Goal: Transaction & Acquisition: Subscribe to service/newsletter

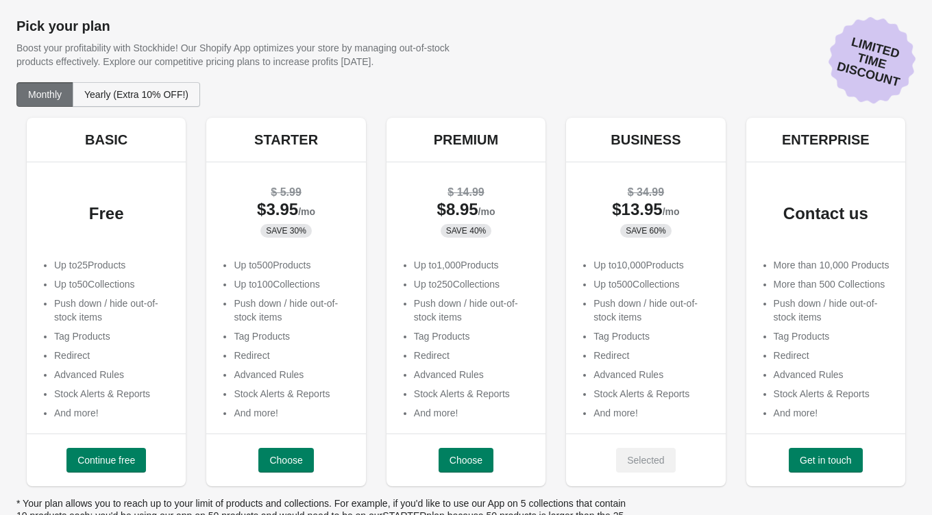
click at [175, 100] on button "Yearly (Extra 10% OFF!)" at bounding box center [136, 94] width 127 height 25
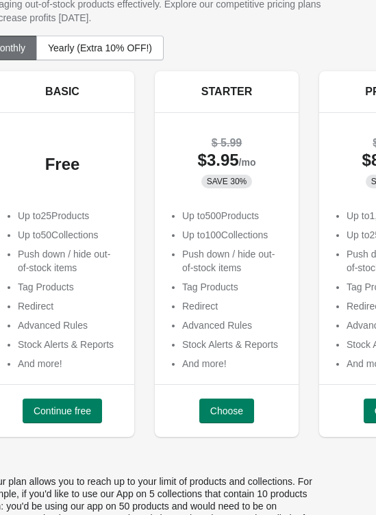
scroll to position [58, 43]
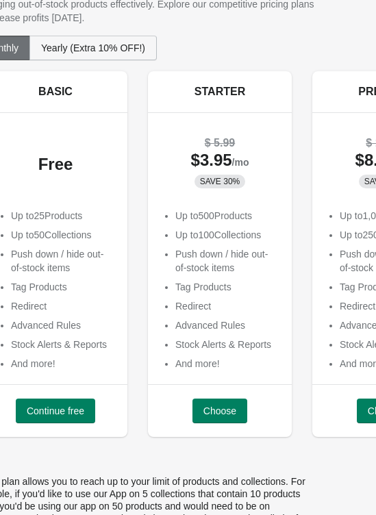
click at [107, 51] on span "Yearly (Extra 10% OFF!)" at bounding box center [93, 47] width 104 height 11
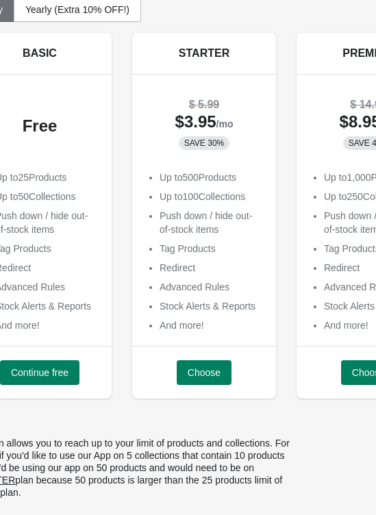
scroll to position [96, 0]
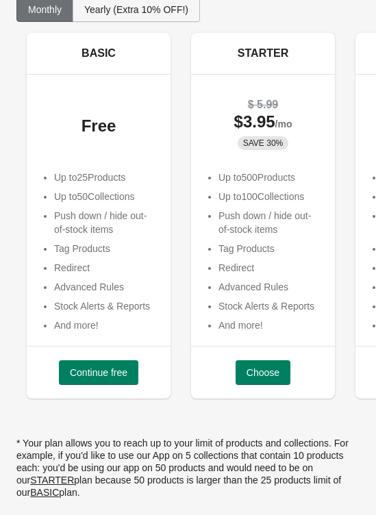
click at [124, 11] on span "Yearly (Extra 10% OFF!)" at bounding box center [136, 9] width 104 height 11
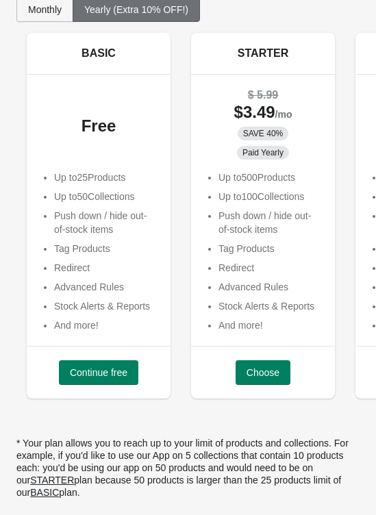
click at [37, 12] on span "Monthly" at bounding box center [45, 9] width 34 height 11
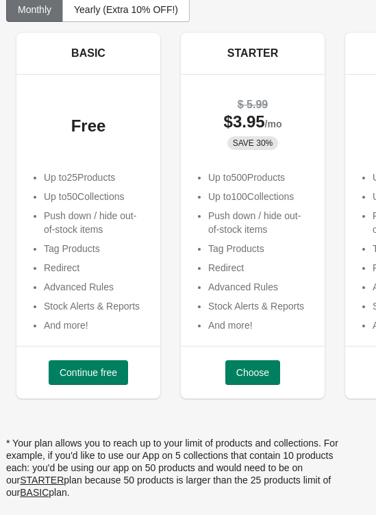
scroll to position [96, 12]
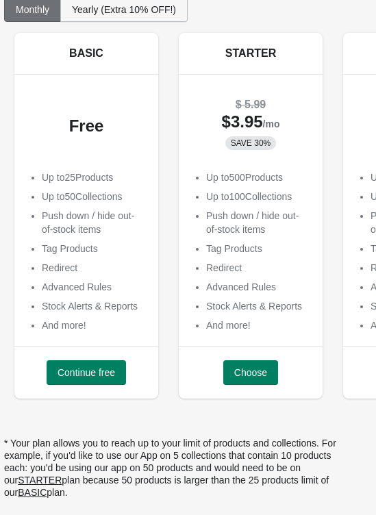
click at [99, 12] on span "Yearly (Extra 10% OFF!)" at bounding box center [124, 9] width 104 height 11
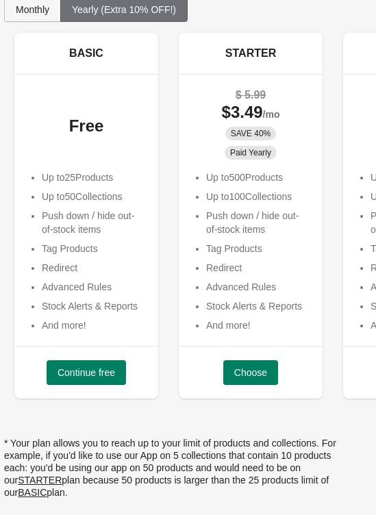
click at [32, 12] on span "Monthly" at bounding box center [33, 9] width 34 height 11
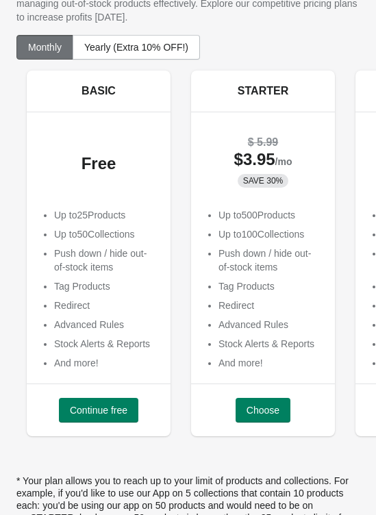
scroll to position [53, 0]
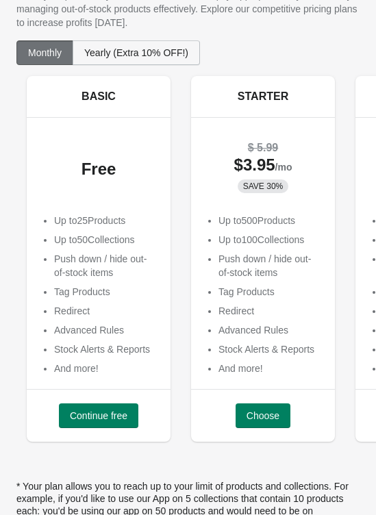
click at [123, 59] on button "Yearly (Extra 10% OFF!)" at bounding box center [136, 52] width 127 height 25
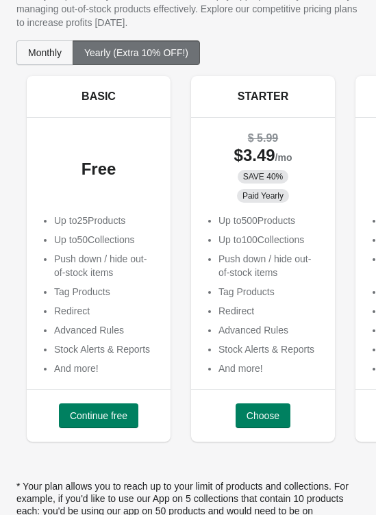
click at [43, 58] on button "Monthly" at bounding box center [44, 52] width 57 height 25
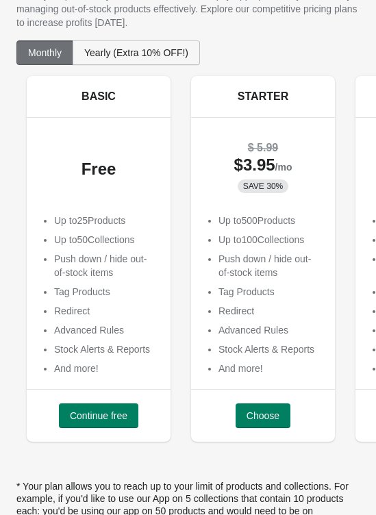
click at [111, 48] on span "Yearly (Extra 10% OFF!)" at bounding box center [136, 52] width 104 height 11
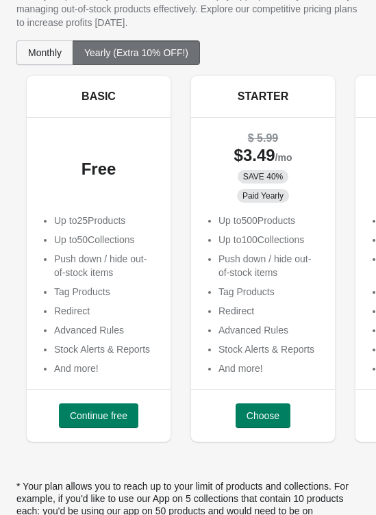
click at [42, 51] on span "Monthly" at bounding box center [45, 52] width 34 height 11
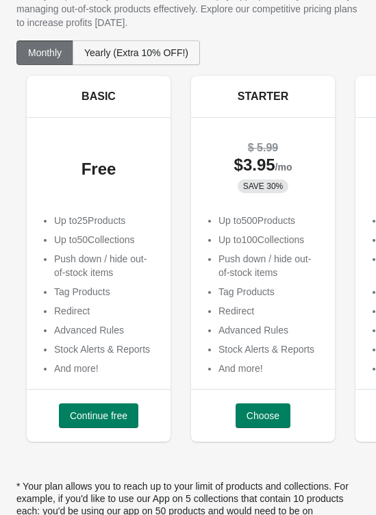
click at [160, 48] on span "Yearly (Extra 10% OFF!)" at bounding box center [136, 52] width 104 height 11
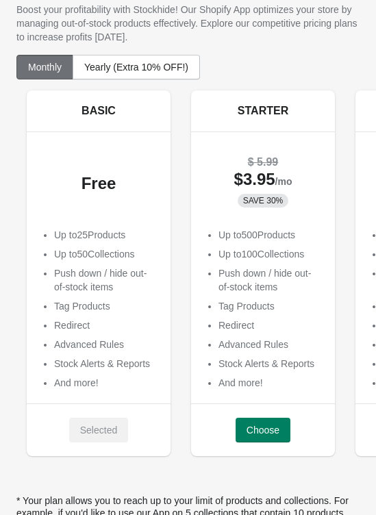
scroll to position [51, 0]
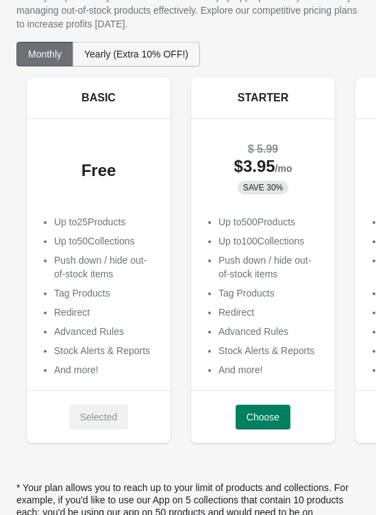
click at [130, 56] on span "Yearly (Extra 10% OFF!)" at bounding box center [136, 54] width 104 height 11
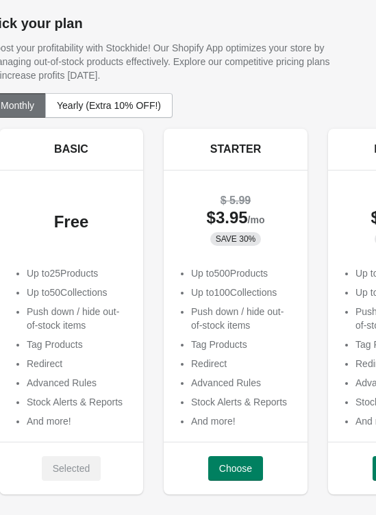
scroll to position [0, 0]
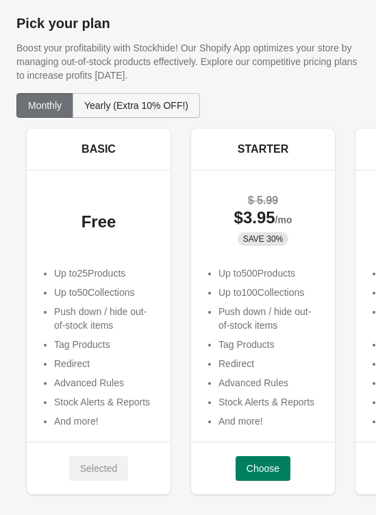
click at [161, 104] on span "Yearly (Extra 10% OFF!)" at bounding box center [136, 105] width 104 height 11
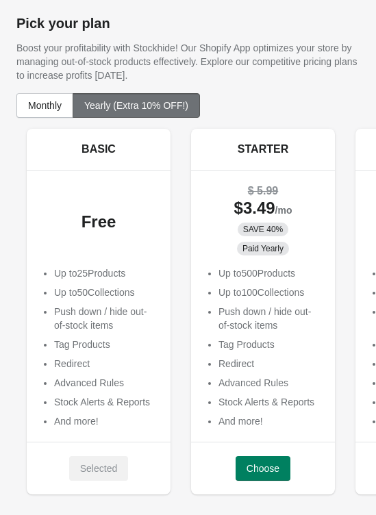
click at [150, 101] on span "Yearly (Extra 10% OFF!)" at bounding box center [136, 105] width 104 height 11
click at [40, 110] on span "Monthly" at bounding box center [45, 105] width 34 height 11
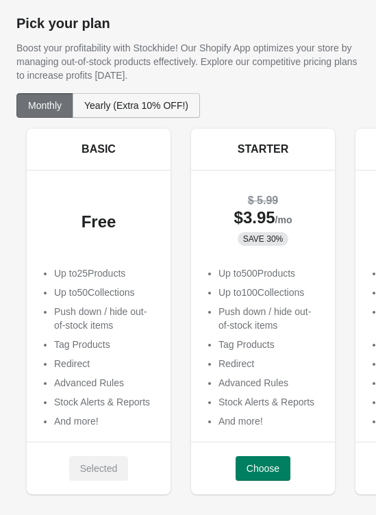
click at [121, 104] on span "Yearly (Extra 10% OFF!)" at bounding box center [136, 105] width 104 height 11
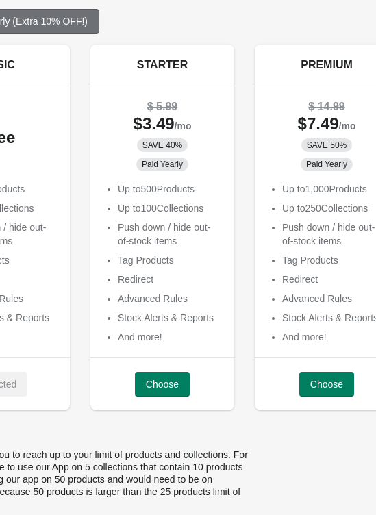
scroll to position [84, 77]
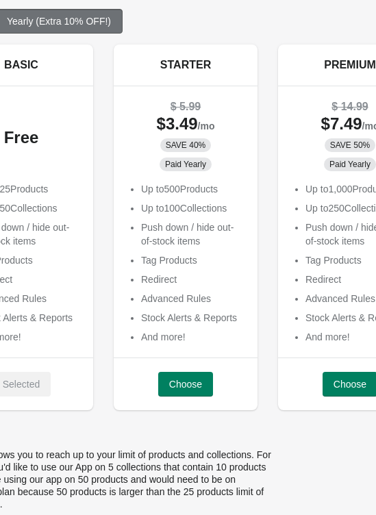
click at [75, 21] on span "Yearly (Extra 10% OFF!)" at bounding box center [59, 21] width 104 height 11
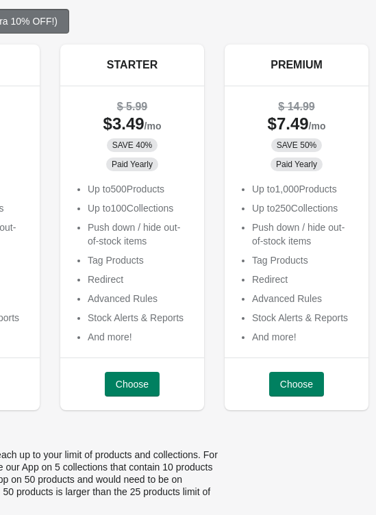
scroll to position [84, 134]
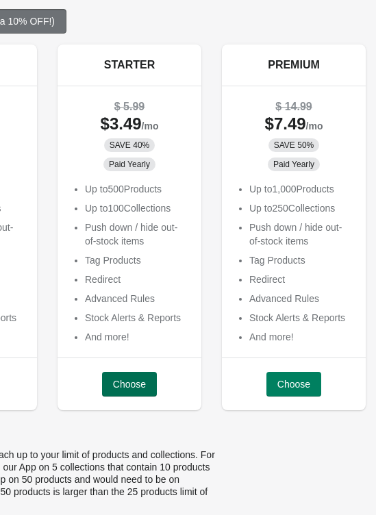
click at [125, 387] on span "Choose" at bounding box center [129, 384] width 33 height 11
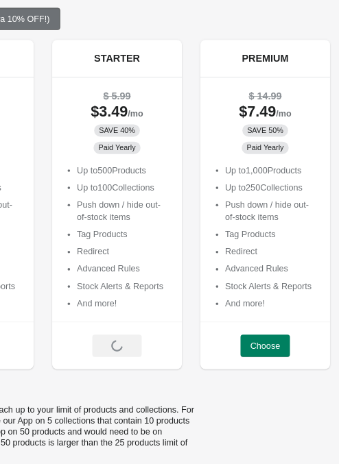
scroll to position [85, 134]
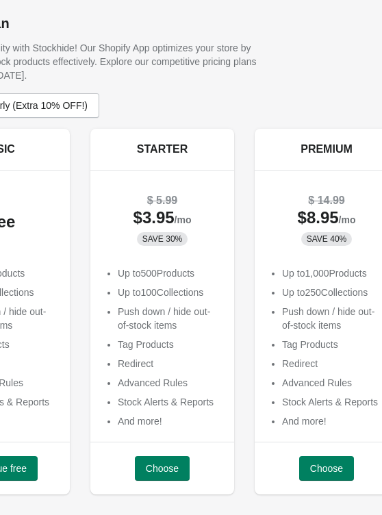
scroll to position [0, 113]
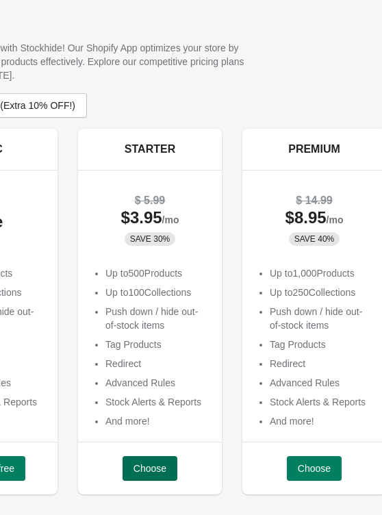
click at [157, 471] on span "Choose" at bounding box center [150, 468] width 33 height 11
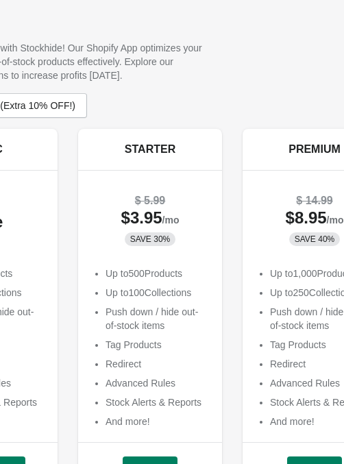
scroll to position [34, 113]
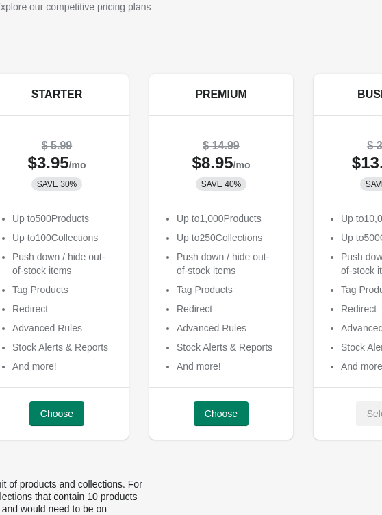
scroll to position [55, 231]
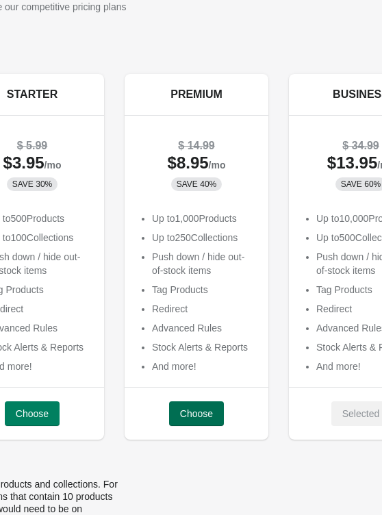
click at [199, 414] on span "Choose" at bounding box center [196, 414] width 33 height 11
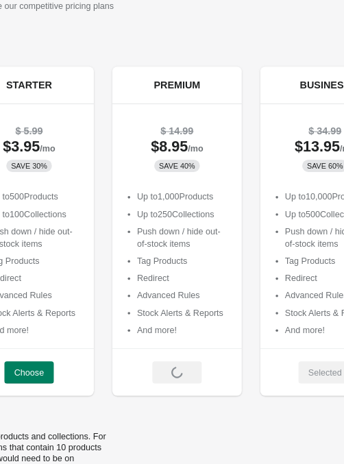
scroll to position [55, 232]
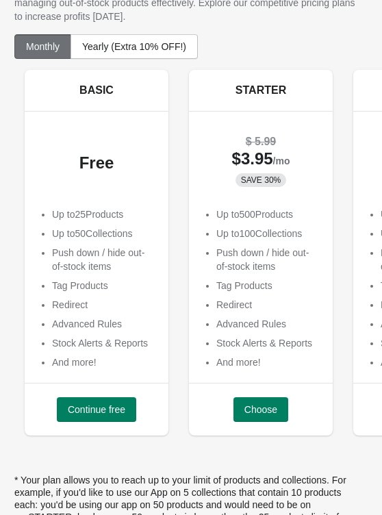
scroll to position [59, 0]
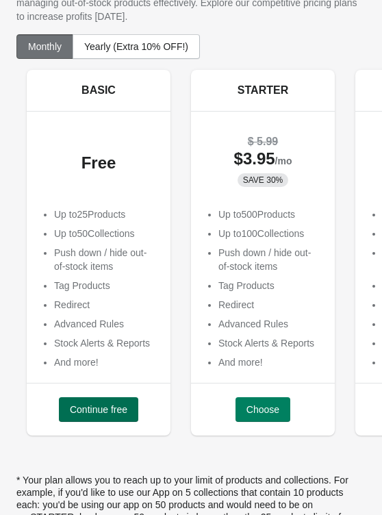
click at [91, 408] on span "Continue free" at bounding box center [99, 409] width 58 height 11
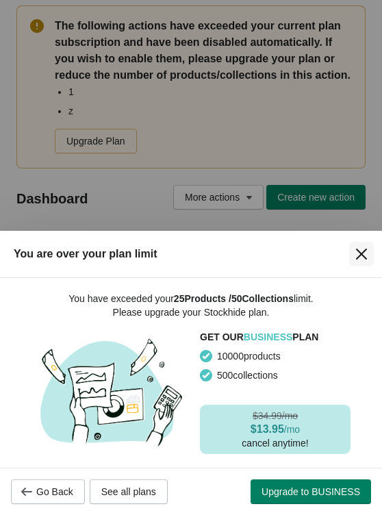
click at [365, 254] on icon "Close" at bounding box center [362, 254] width 14 height 14
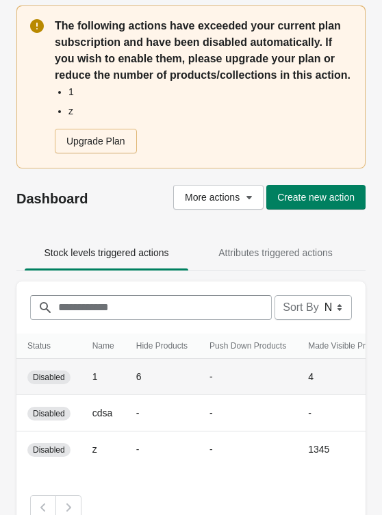
scroll to position [22, 0]
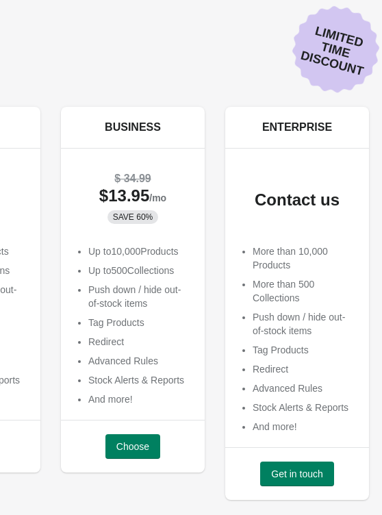
scroll to position [22, 466]
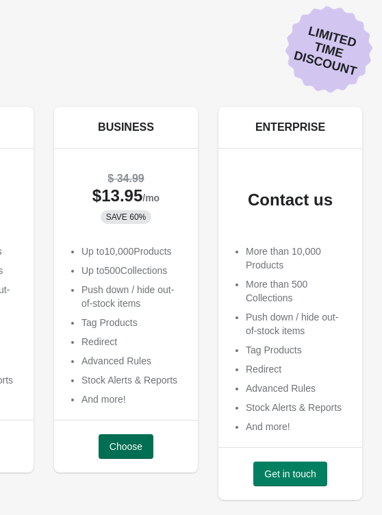
click at [128, 447] on span "Choose" at bounding box center [126, 446] width 33 height 11
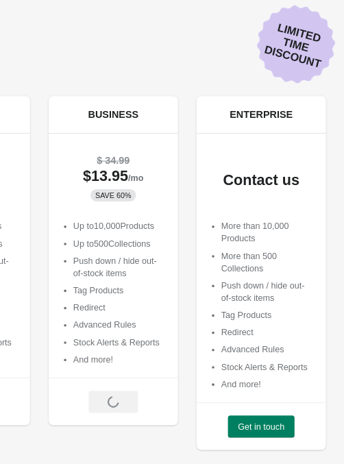
scroll to position [23, 466]
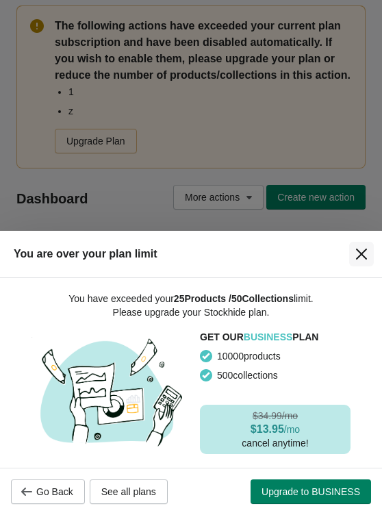
click at [363, 254] on icon "Close" at bounding box center [362, 254] width 14 height 14
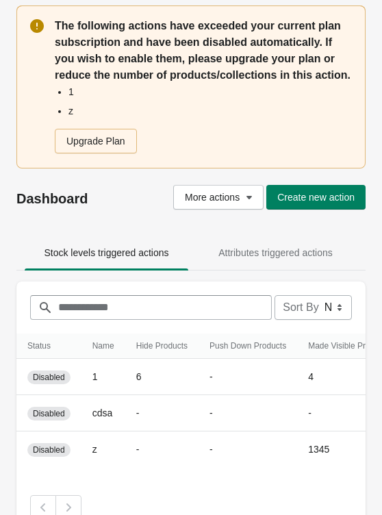
scroll to position [22, 0]
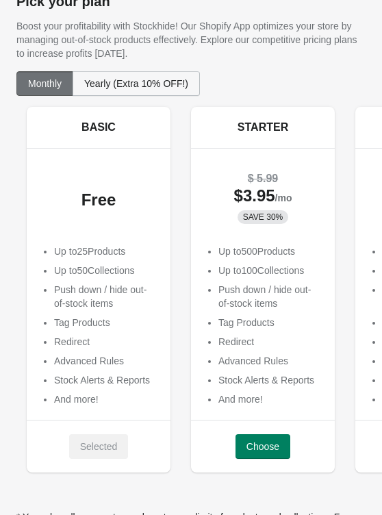
click at [165, 86] on span "Yearly (Extra 10% OFF!)" at bounding box center [136, 83] width 104 height 11
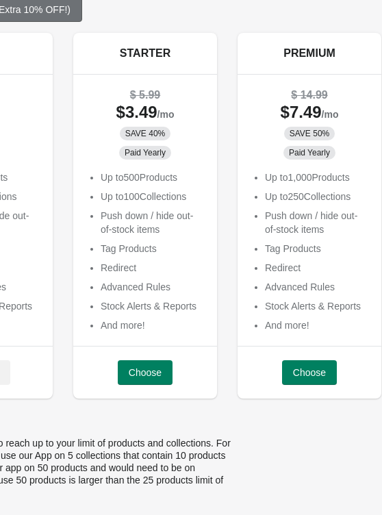
scroll to position [96, 121]
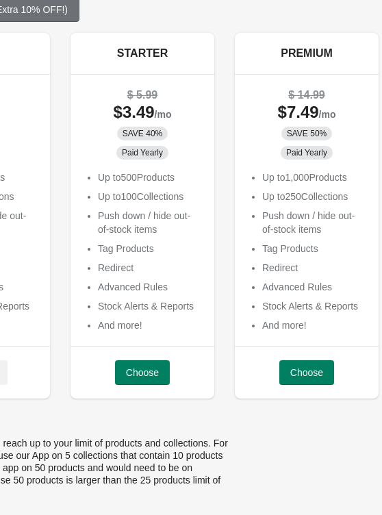
click at [217, 419] on div "STARTER $ 5.99 $ 3.49 /mo SAVE 40% Paid Yearly Up to 500 Products Up to 100 Col…" at bounding box center [142, 229] width 165 height 393
click at [138, 376] on span "Choose" at bounding box center [142, 372] width 33 height 11
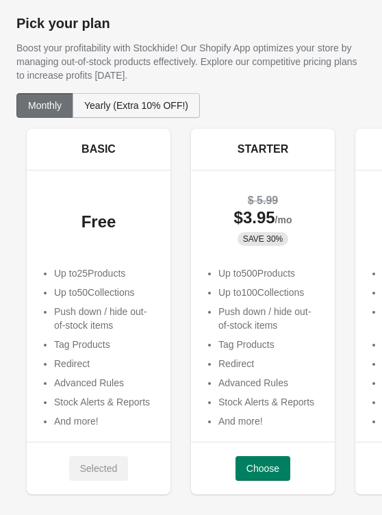
click at [157, 110] on span "Yearly (Extra 10% OFF!)" at bounding box center [136, 105] width 104 height 11
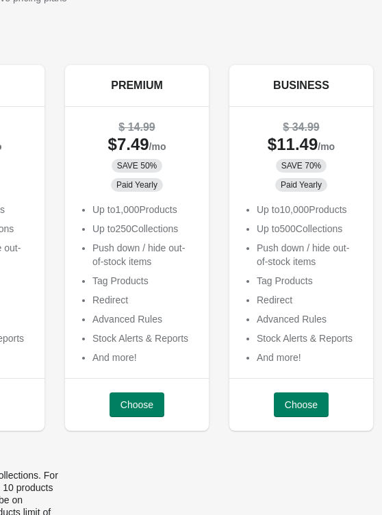
scroll to position [96, 291]
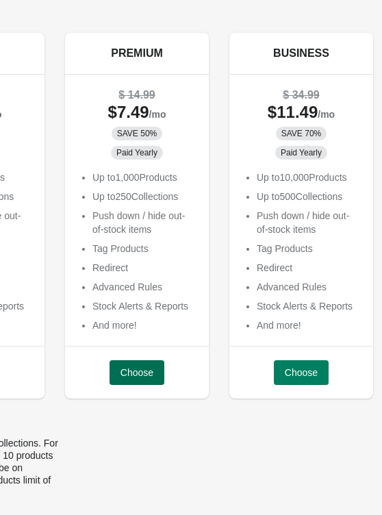
click at [134, 370] on span "Choose" at bounding box center [137, 372] width 33 height 11
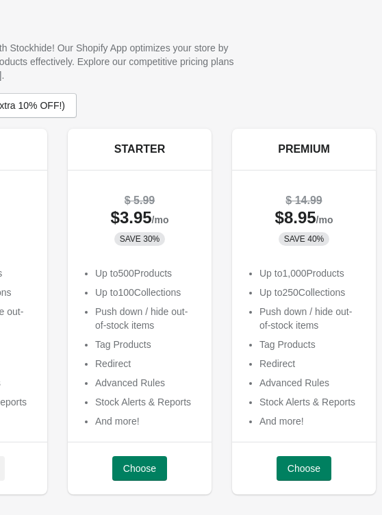
scroll to position [0, 52]
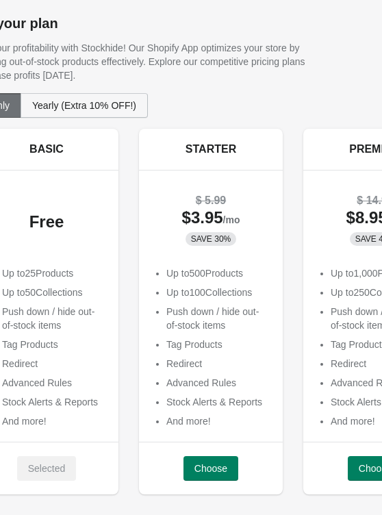
click at [130, 101] on span "Yearly (Extra 10% OFF!)" at bounding box center [84, 105] width 104 height 11
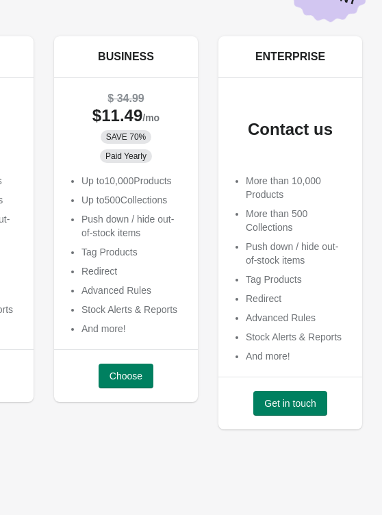
scroll to position [94, 466]
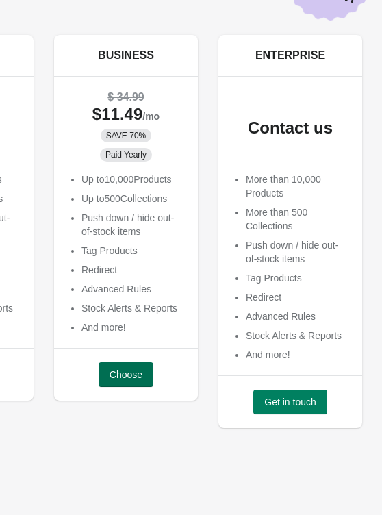
click at [130, 369] on span "Choose" at bounding box center [126, 374] width 33 height 11
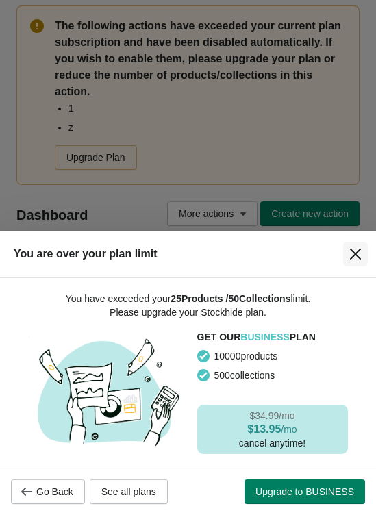
click at [357, 258] on icon "Close" at bounding box center [356, 254] width 14 height 14
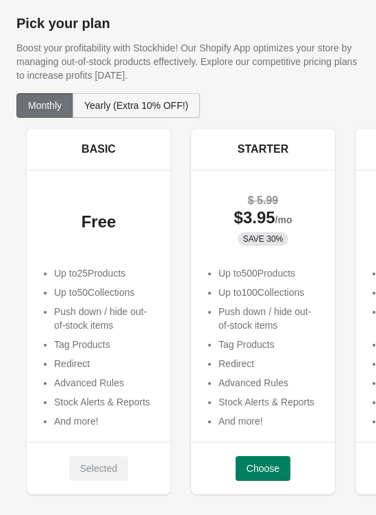
click at [144, 101] on span "Yearly (Extra 10% OFF!)" at bounding box center [136, 105] width 104 height 11
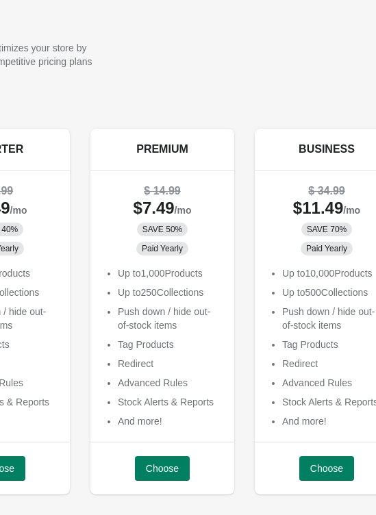
scroll to position [0, 269]
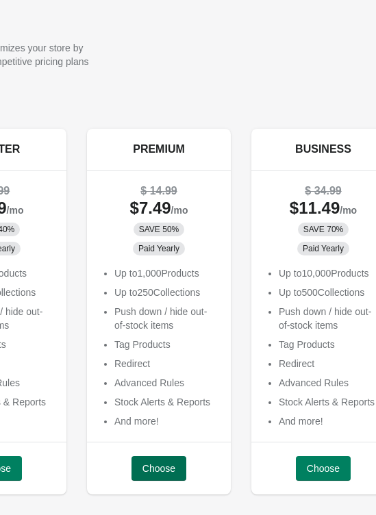
click at [162, 473] on span "Choose" at bounding box center [159, 468] width 33 height 11
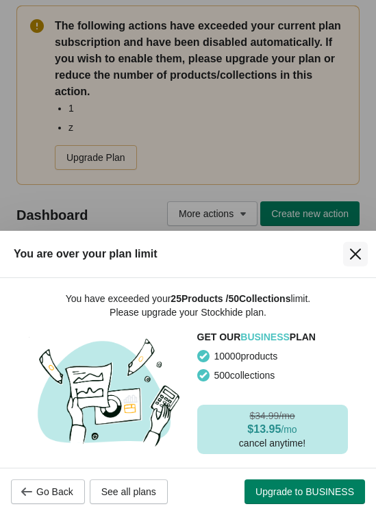
click at [359, 260] on icon "Close" at bounding box center [356, 254] width 14 height 14
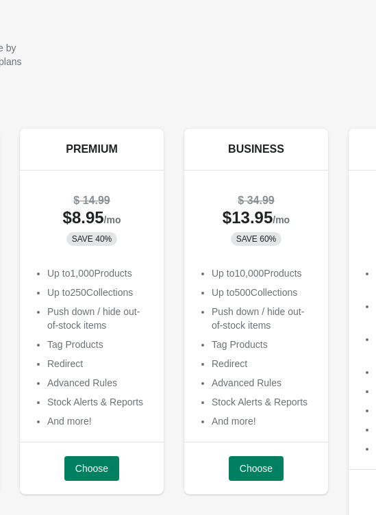
scroll to position [0, 472]
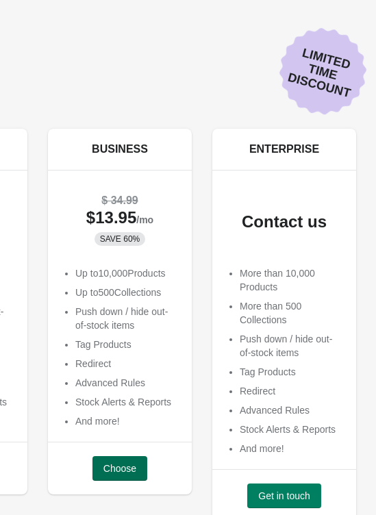
click at [115, 472] on span "Choose" at bounding box center [120, 468] width 33 height 11
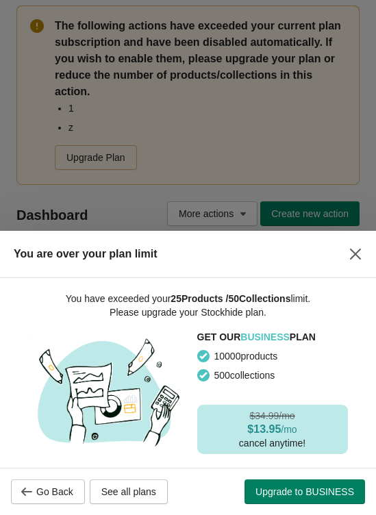
scroll to position [38, 0]
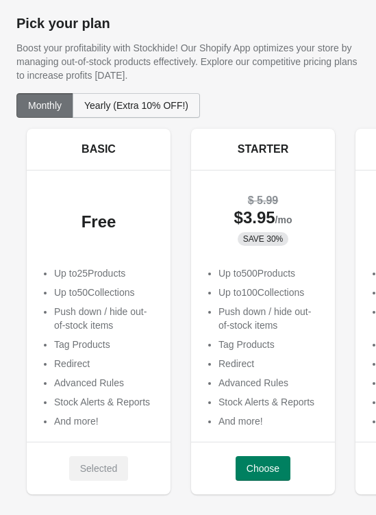
click at [170, 112] on button "Yearly (Extra 10% OFF!)" at bounding box center [136, 105] width 127 height 25
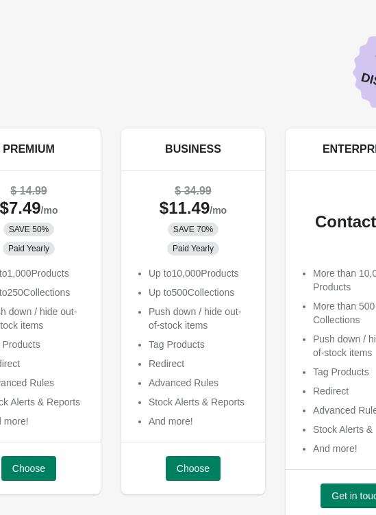
scroll to position [0, 472]
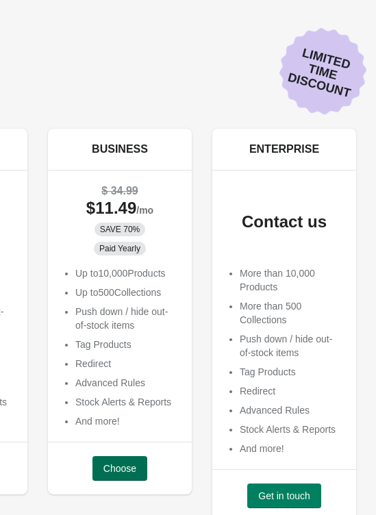
click at [116, 469] on span "Choose" at bounding box center [120, 468] width 33 height 11
